Goal: Find specific page/section: Find specific page/section

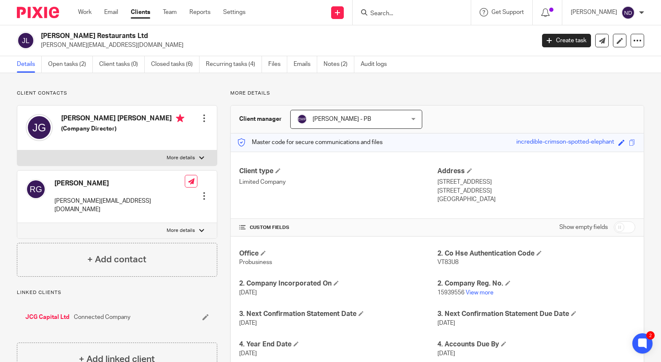
scroll to position [0, 0]
click at [391, 10] on input "Search" at bounding box center [408, 14] width 76 height 8
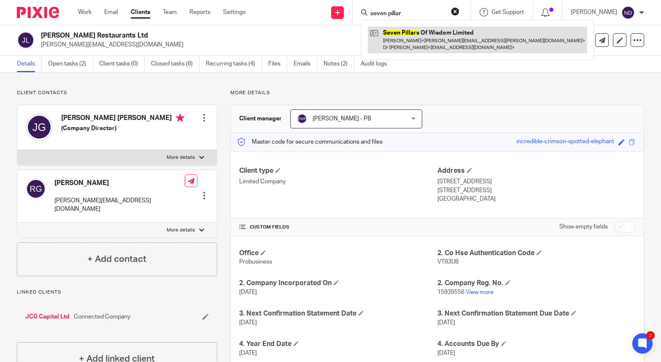
type input "seven pillar"
click at [416, 31] on link at bounding box center [477, 40] width 219 height 26
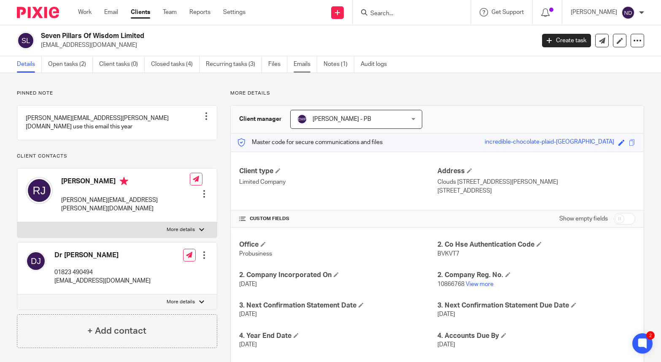
click at [304, 67] on link "Emails" at bounding box center [306, 64] width 24 height 16
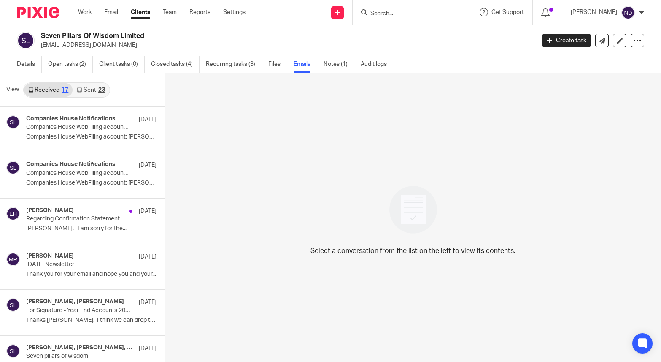
click at [89, 88] on link "Sent 23" at bounding box center [91, 90] width 36 height 14
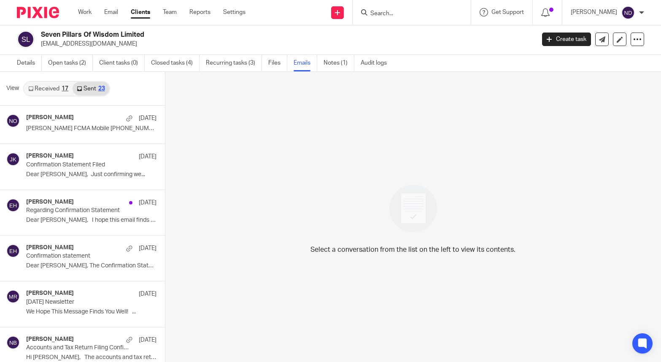
click at [90, 89] on link "Sent 23" at bounding box center [91, 89] width 36 height 14
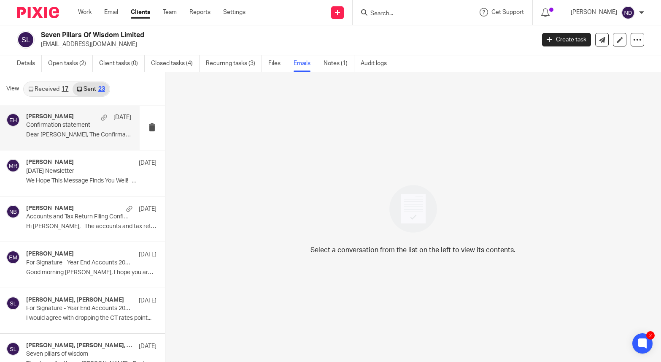
scroll to position [0, 0]
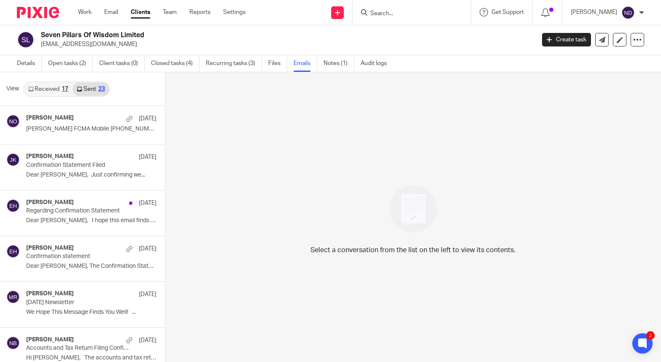
click at [91, 87] on link "Sent 23" at bounding box center [91, 89] width 36 height 14
click at [24, 62] on link "Details" at bounding box center [29, 63] width 25 height 16
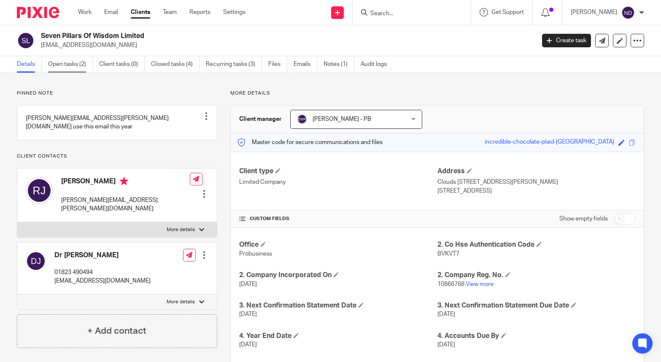
click at [64, 65] on link "Open tasks (2)" at bounding box center [70, 64] width 45 height 16
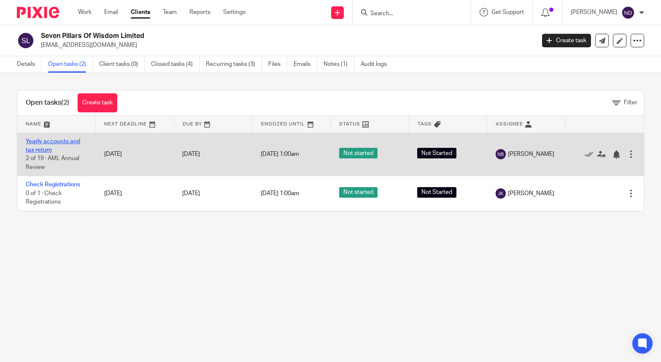
click at [48, 140] on link "Yearly accounts and tax return" at bounding box center [53, 145] width 54 height 14
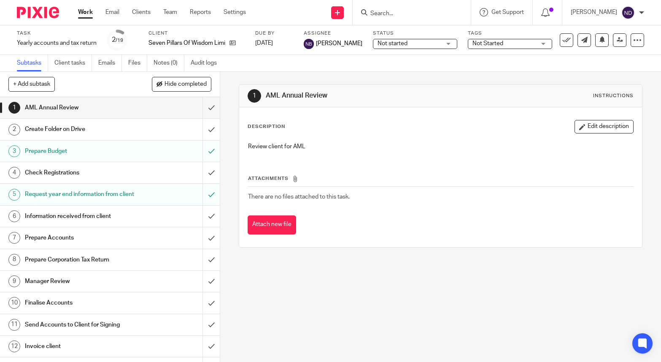
scroll to position [3, 0]
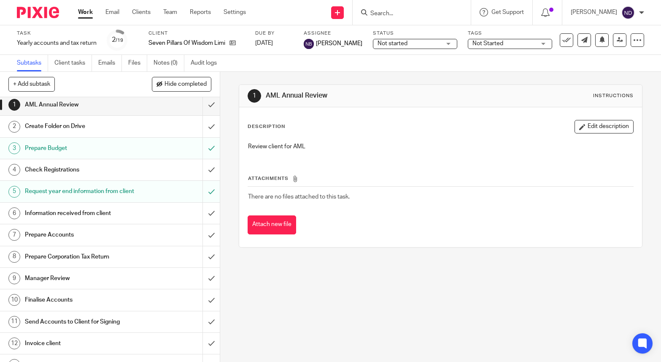
click at [63, 192] on h1 "Request year end information from client" at bounding box center [81, 191] width 113 height 13
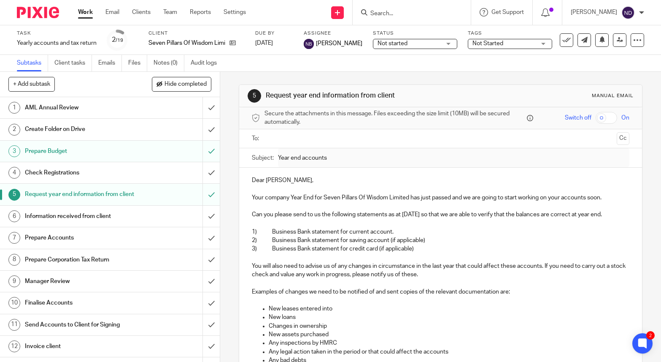
click at [278, 136] on input "text" at bounding box center [441, 139] width 346 height 10
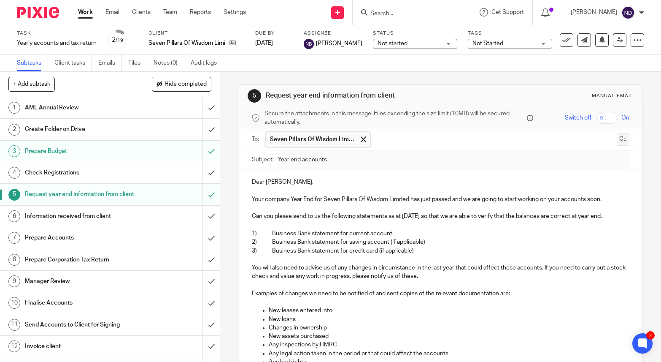
click at [623, 140] on button "Cc" at bounding box center [623, 139] width 13 height 13
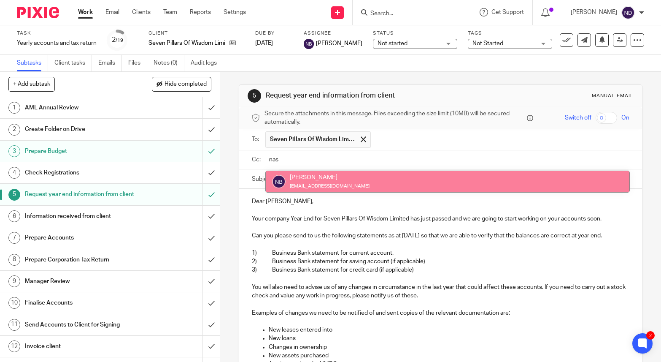
type input "nas"
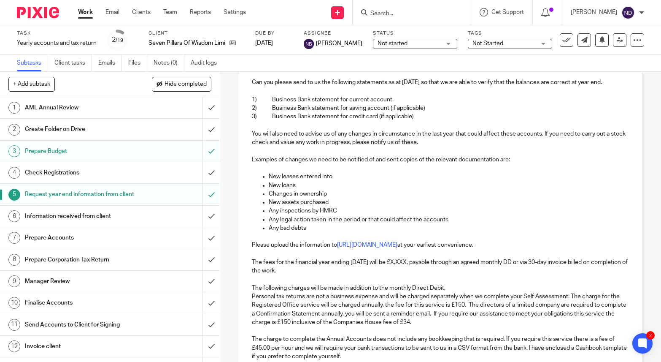
scroll to position [157, 0]
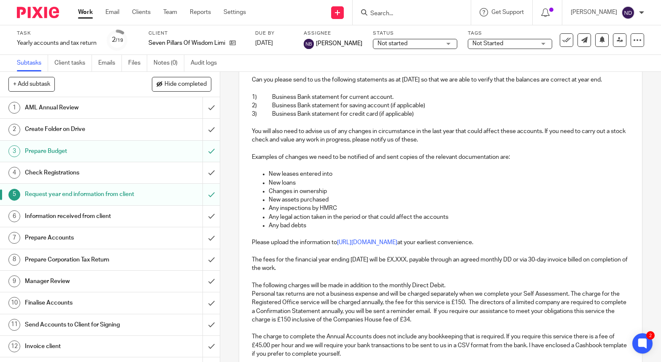
drag, startPoint x: 400, startPoint y: 265, endPoint x: 408, endPoint y: 264, distance: 8.0
click at [400, 265] on p "The fees for the financial year ending 31 Jul 2025 will be £X,XXX, payable thro…" at bounding box center [441, 263] width 378 height 17
click at [419, 259] on p "The fees for the financial year ending 31 Jul 2025 will be £X,XXX, payable thro…" at bounding box center [441, 263] width 378 height 17
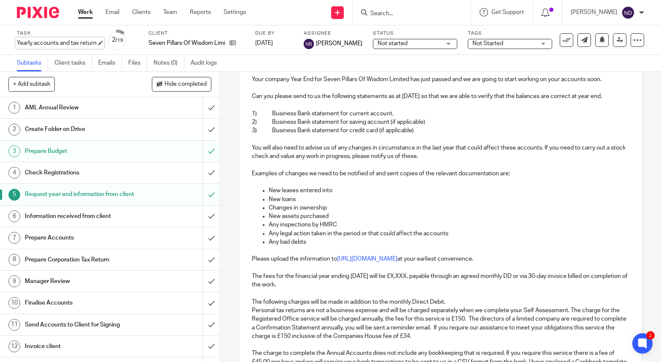
scroll to position [141, 0]
click at [421, 277] on p "The fees for the financial year ending 31 Jul 2025 will be £X,XXX, payable thro…" at bounding box center [441, 280] width 378 height 17
click at [545, 275] on p "The fees for the financial year ending 31 Jul 2025 will be £755 plus VAT, payab…" at bounding box center [441, 280] width 378 height 17
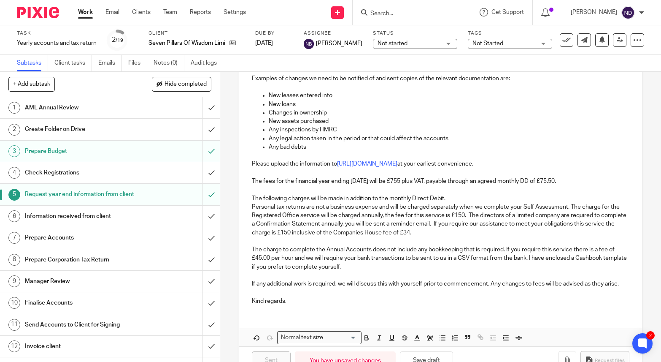
scroll to position [260, 0]
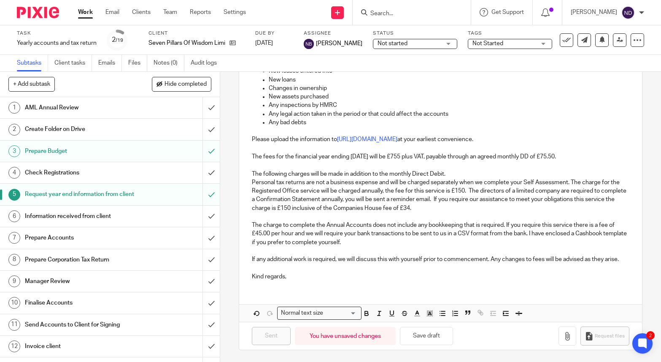
click at [384, 265] on p at bounding box center [441, 267] width 378 height 8
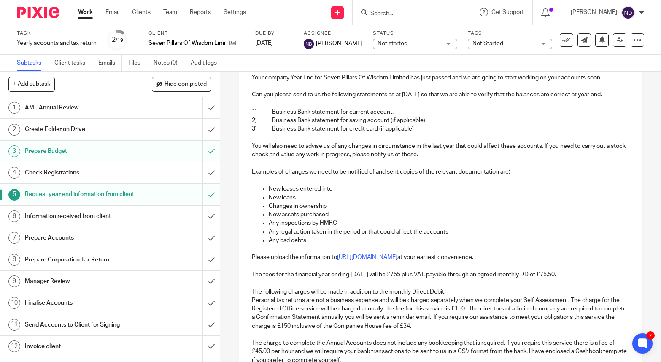
scroll to position [0, 0]
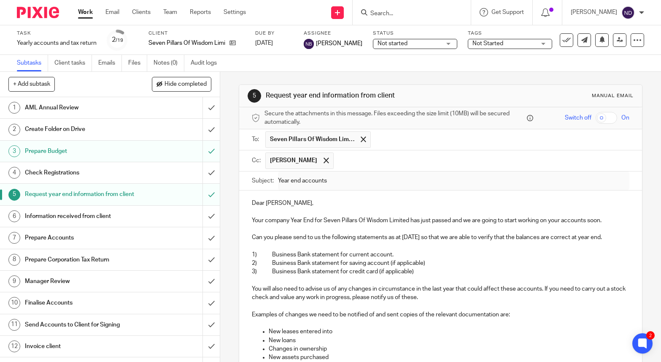
click at [398, 199] on p "Dear Rob," at bounding box center [441, 203] width 378 height 8
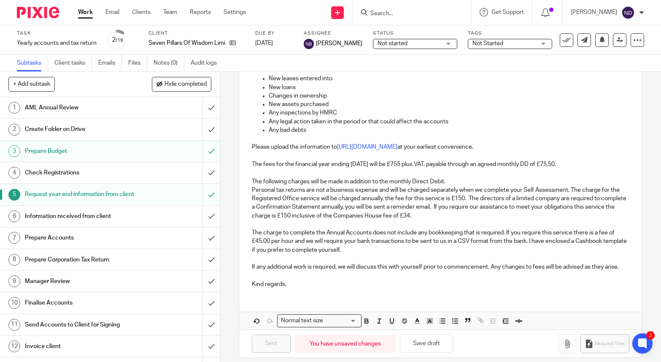
scroll to position [260, 0]
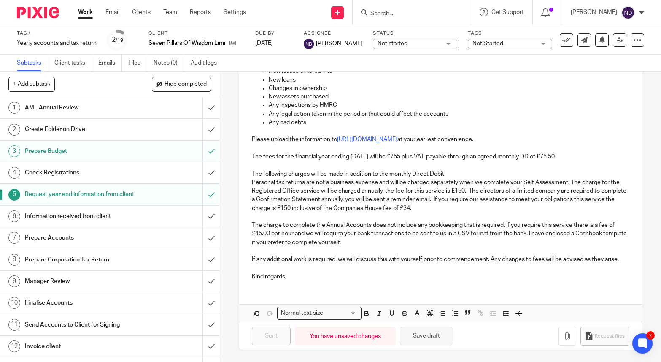
click at [421, 333] on button "Save draft" at bounding box center [426, 336] width 53 height 18
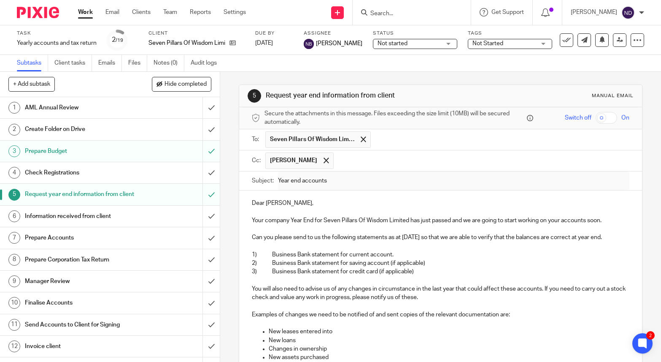
click at [253, 202] on p "Dear Rob," at bounding box center [441, 203] width 378 height 8
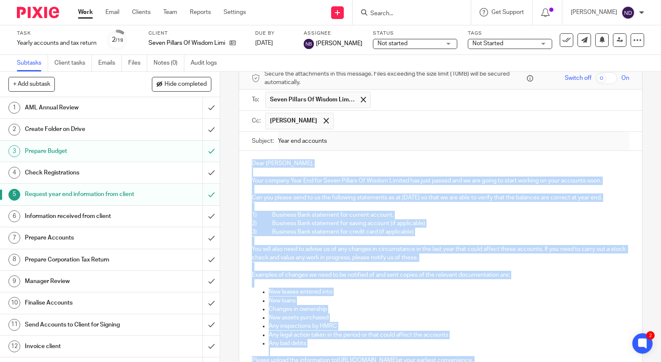
scroll to position [260, 0]
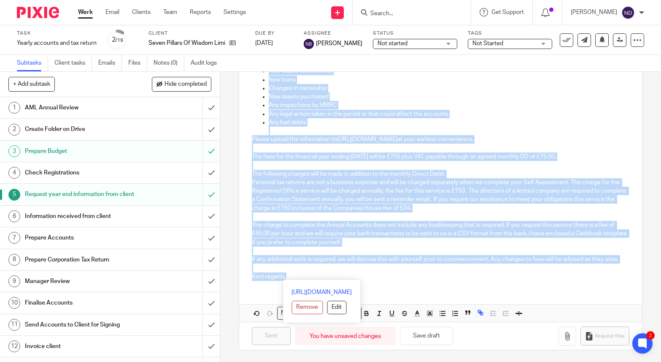
drag, startPoint x: 250, startPoint y: 202, endPoint x: 309, endPoint y: 283, distance: 100.4
click at [309, 283] on div "Dear Rob, Your company Year End for Seven Pillars Of Wisdom Limited has just pa…" at bounding box center [440, 126] width 403 height 392
copy div "Dear Rob, Your company Year End for Seven Pillars Of Wisdom Limited has just pa…"
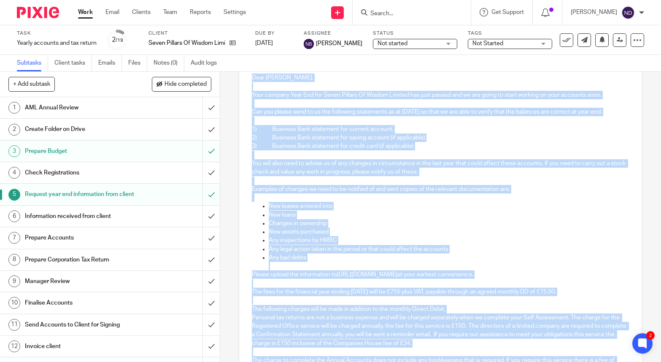
scroll to position [0, 0]
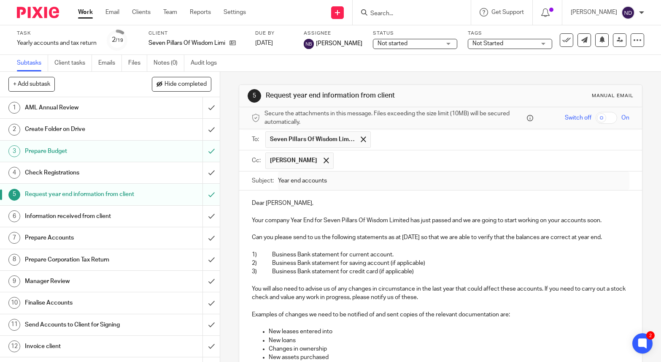
drag, startPoint x: 339, startPoint y: 151, endPoint x: 345, endPoint y: 146, distance: 7.8
click at [340, 151] on ul "Nas Bashir" at bounding box center [447, 160] width 365 height 21
click at [236, 43] on div "Seven Pillars Of Wisdom Limited" at bounding box center [197, 43] width 96 height 8
click at [233, 43] on icon at bounding box center [233, 43] width 6 height 6
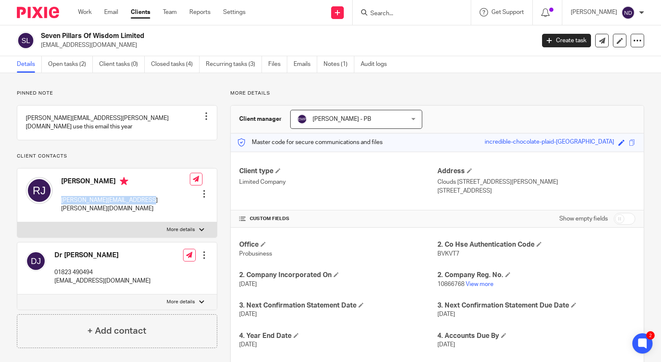
drag, startPoint x: 144, startPoint y: 199, endPoint x: 62, endPoint y: 202, distance: 81.9
click at [62, 202] on div "Rob Johnson robert.johnson@pmb.ox.ac.uk Edit contact Create client from contact…" at bounding box center [117, 195] width 200 height 54
copy p "robert.johnson@pmb.ox.ac.uk"
click at [390, 13] on input "Search" at bounding box center [408, 14] width 76 height 8
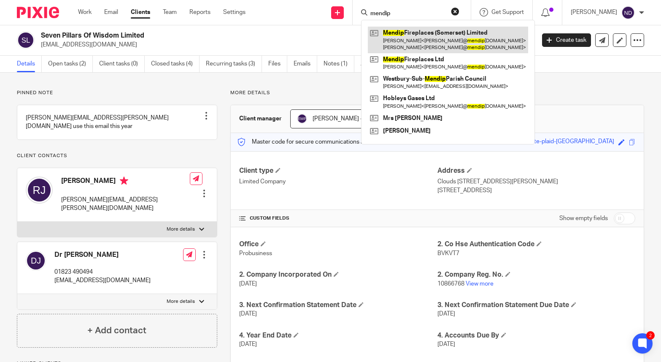
type input "mendip"
click at [411, 39] on link at bounding box center [448, 40] width 160 height 26
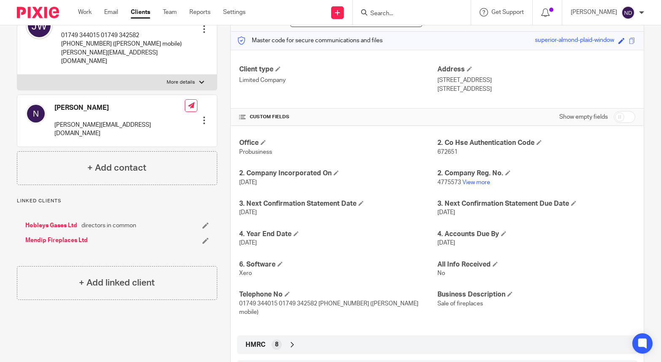
scroll to position [134, 0]
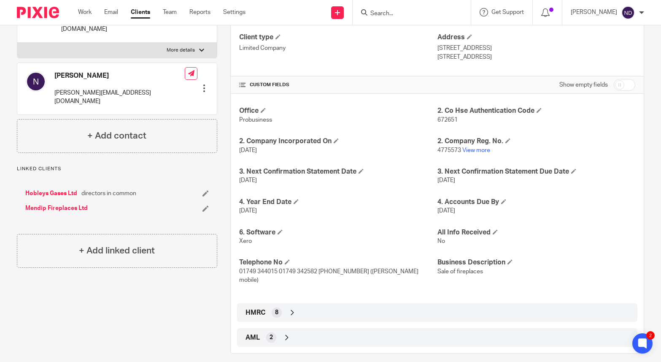
click at [296, 308] on icon at bounding box center [292, 312] width 8 height 8
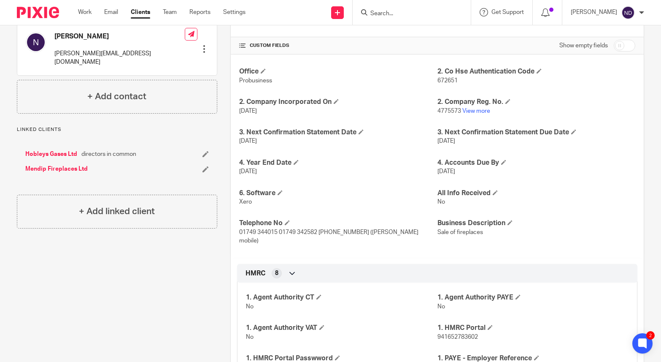
scroll to position [264, 0]
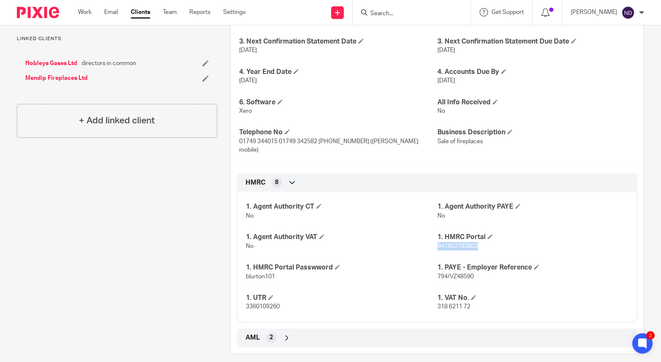
drag, startPoint x: 475, startPoint y: 236, endPoint x: 430, endPoint y: 246, distance: 46.6
click at [438, 243] on span "941652783602" at bounding box center [458, 246] width 41 height 6
copy span "941652783602"
drag, startPoint x: 282, startPoint y: 265, endPoint x: 244, endPoint y: 265, distance: 38.4
click at [245, 265] on div "1. Agent Authority CT No 1. Agent Authority PAYE No 1. Agent Authority VAT No 1…" at bounding box center [437, 253] width 401 height 136
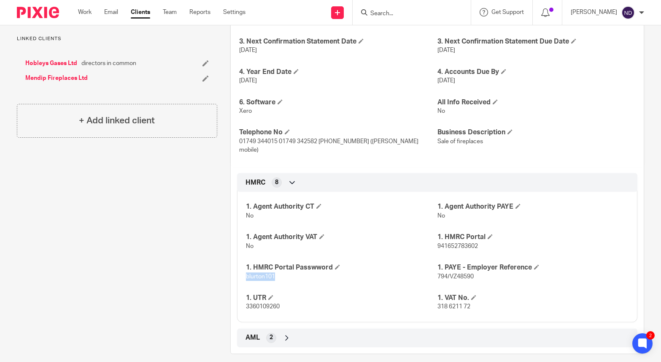
copy span "blurton101"
click at [482, 244] on div "1. Agent Authority CT No 1. Agent Authority PAYE No 1. Agent Authority VAT No 1…" at bounding box center [437, 254] width 401 height 136
drag, startPoint x: 480, startPoint y: 238, endPoint x: 439, endPoint y: 241, distance: 41.4
click at [439, 242] on p "941652783602" at bounding box center [533, 246] width 191 height 8
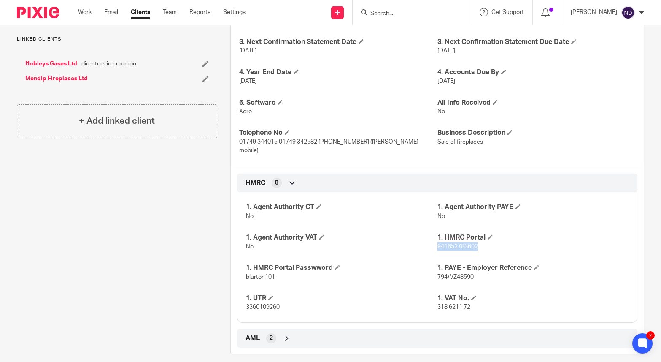
copy span "941652783602"
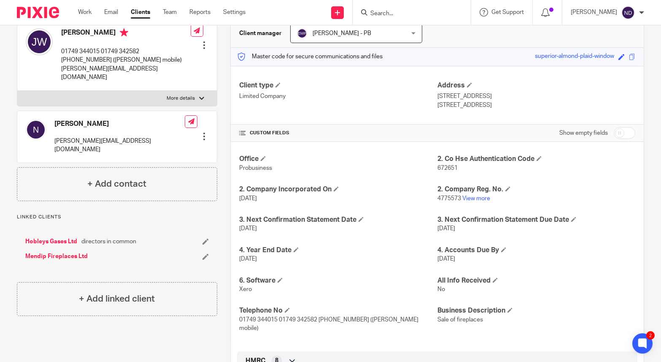
scroll to position [0, 0]
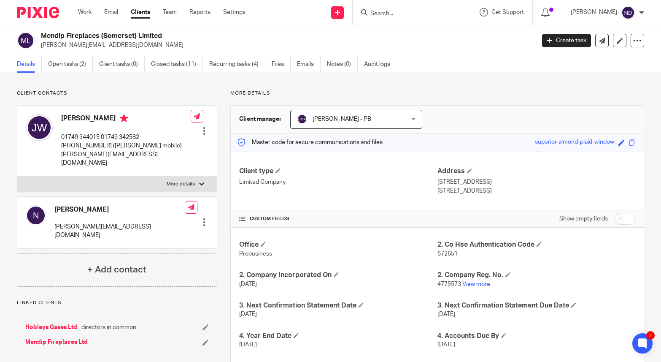
drag, startPoint x: 160, startPoint y: 33, endPoint x: 41, endPoint y: 39, distance: 118.7
click at [41, 38] on div "Mendip Fireplaces (Somerset) Limited jeremy@mendipfireplaces.co.uk" at bounding box center [273, 41] width 513 height 18
copy h2 "Mendip Fireplaces (Somerset) Limited"
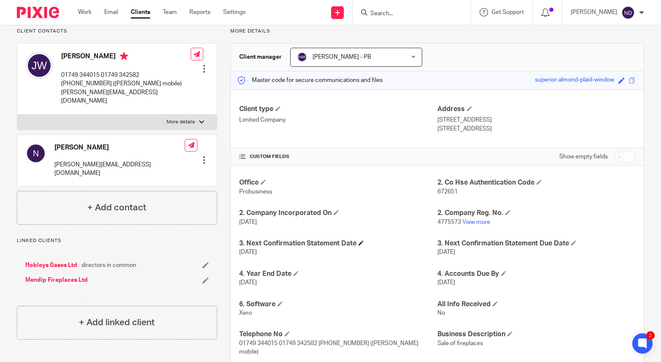
scroll to position [68, 0]
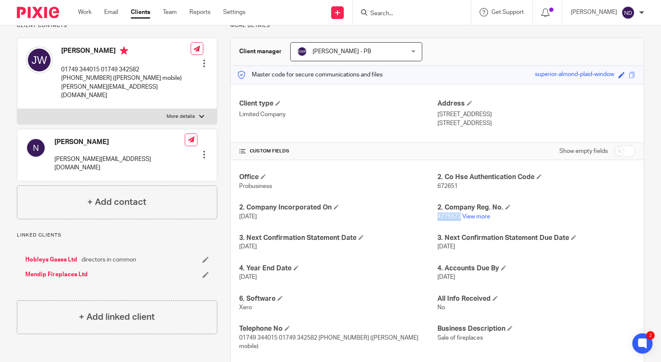
drag, startPoint x: 461, startPoint y: 217, endPoint x: 439, endPoint y: 219, distance: 22.5
click at [439, 219] on span "4775573" at bounding box center [450, 217] width 24 height 6
copy span "4775573"
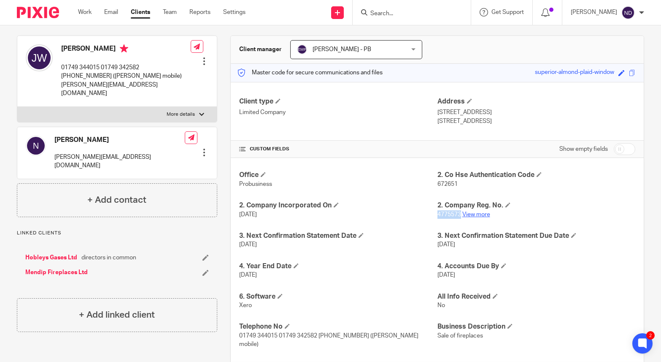
click at [477, 213] on link "View more" at bounding box center [477, 214] width 28 height 6
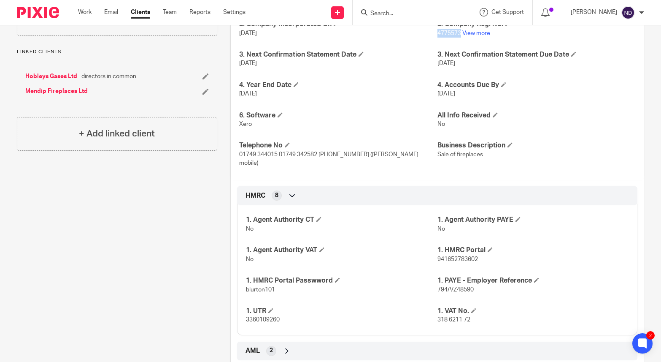
scroll to position [264, 0]
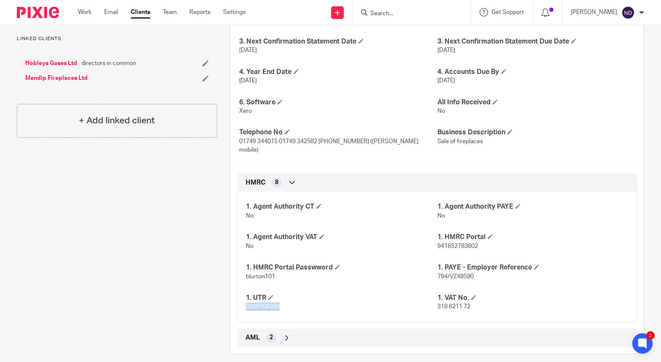
drag, startPoint x: 282, startPoint y: 295, endPoint x: 243, endPoint y: 303, distance: 40.1
click at [246, 297] on div "1. Agent Authority CT No 1. Agent Authority PAYE No 1. Agent Authority VAT No 1…" at bounding box center [437, 253] width 401 height 136
copy span "3360109260"
drag, startPoint x: 468, startPoint y: 296, endPoint x: 439, endPoint y: 301, distance: 29.4
click at [439, 302] on p "318 6211 72" at bounding box center [533, 306] width 191 height 8
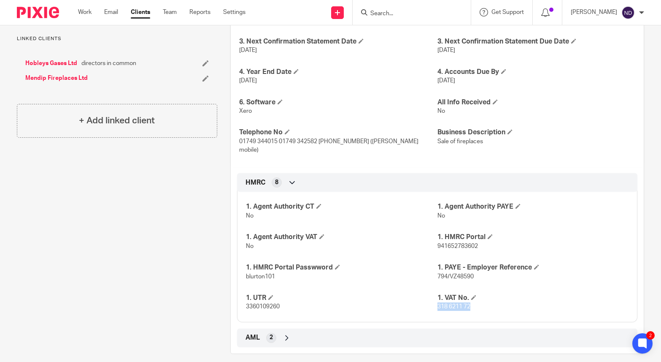
copy span "318 6211 72"
click at [169, 13] on link "Team" at bounding box center [170, 12] width 14 height 8
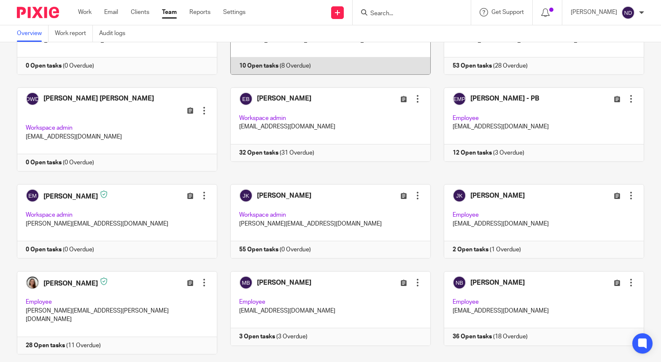
scroll to position [92, 0]
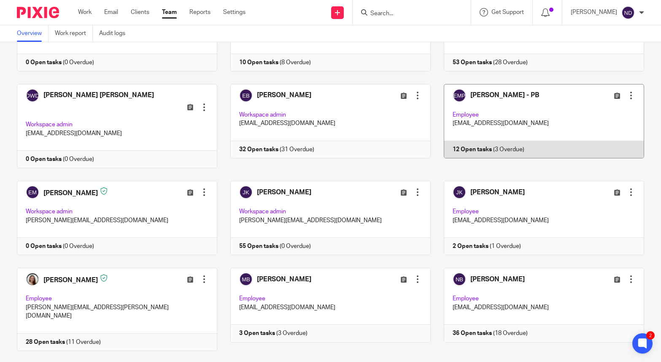
click at [471, 149] on link at bounding box center [538, 126] width 214 height 84
